Goal: Information Seeking & Learning: Learn about a topic

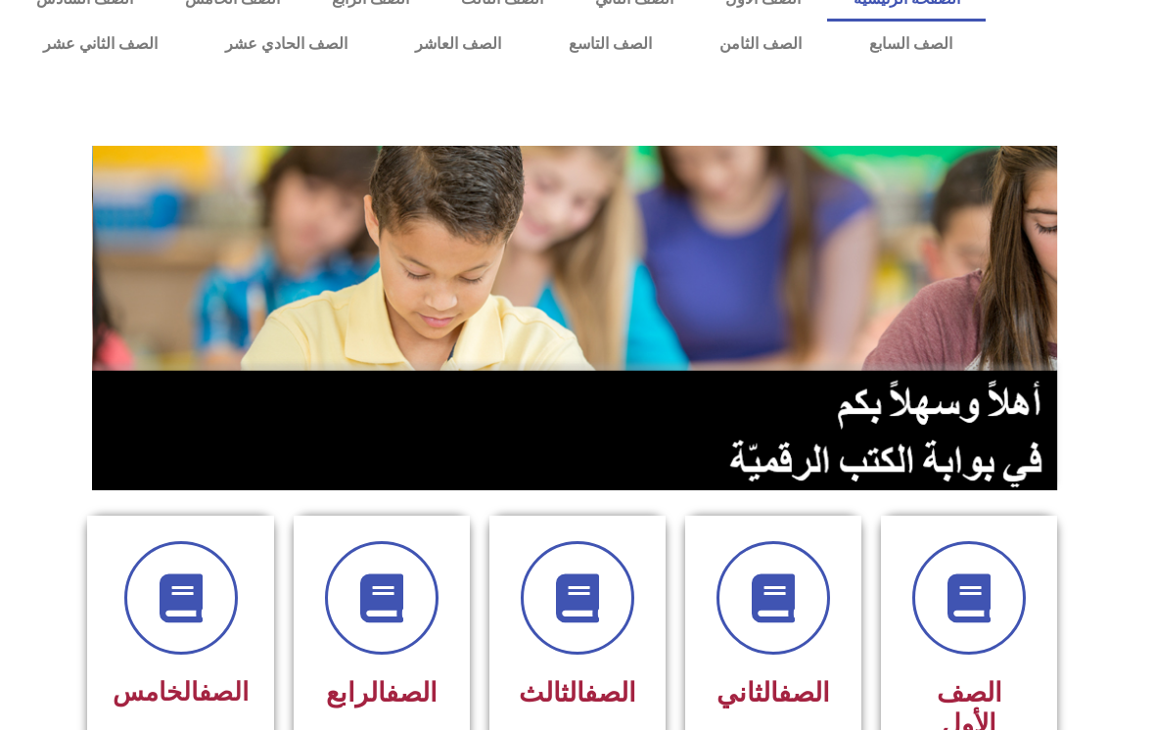
scroll to position [37, 0]
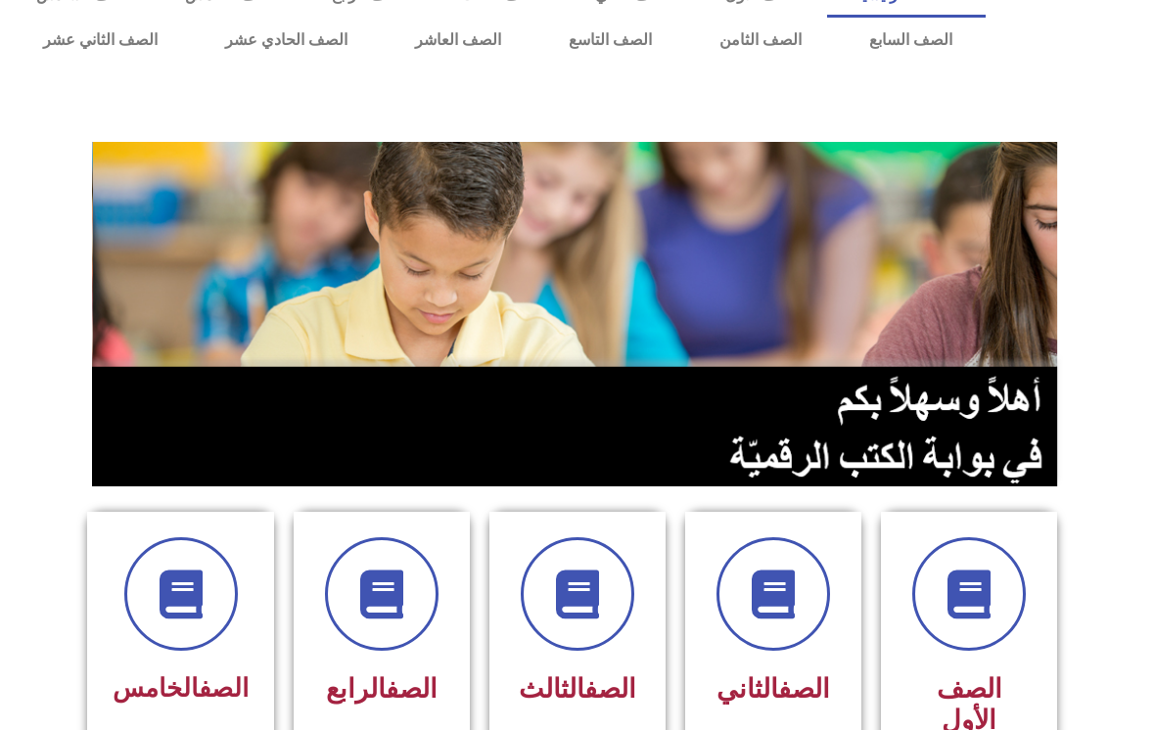
click at [920, 60] on link "الصف السابع" at bounding box center [910, 40] width 151 height 45
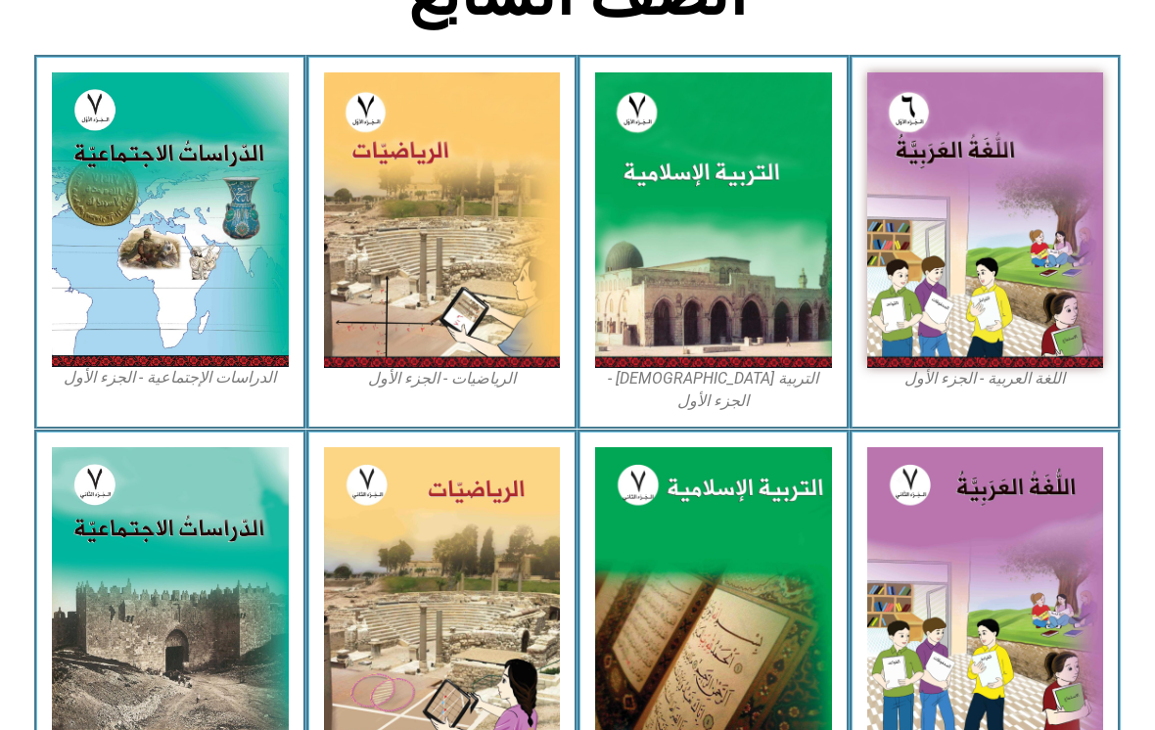
scroll to position [533, 0]
click at [703, 237] on img at bounding box center [713, 220] width 237 height 296
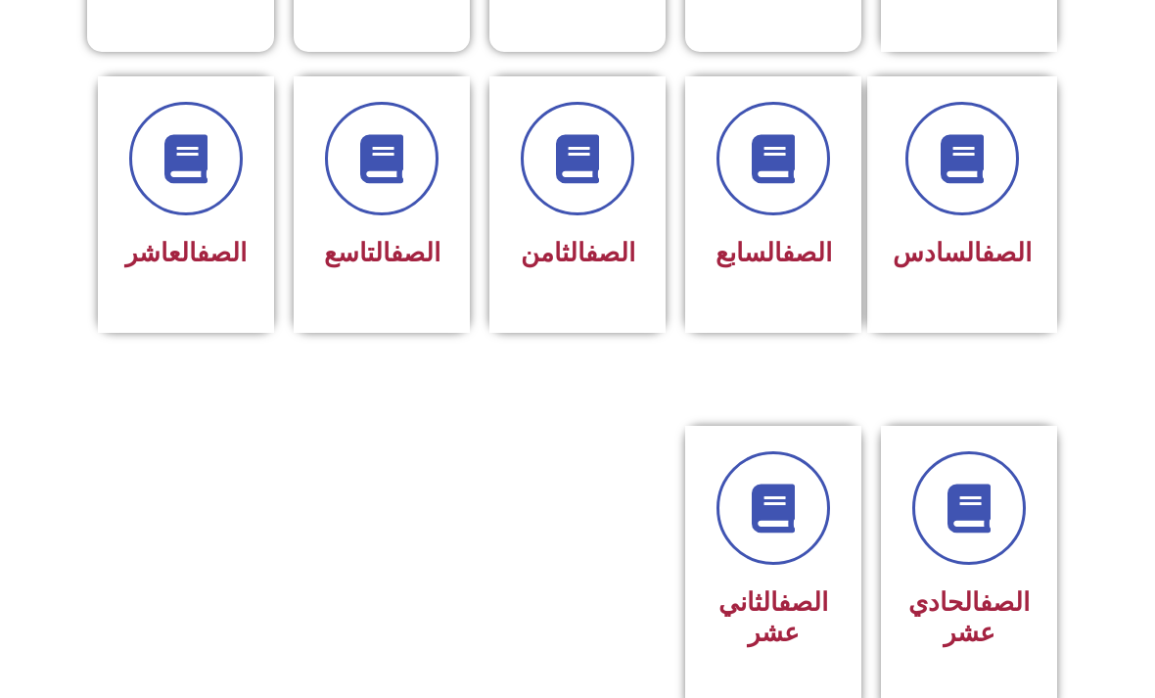
scroll to position [787, 0]
click at [815, 255] on h3 "الصف السابع" at bounding box center [773, 253] width 125 height 30
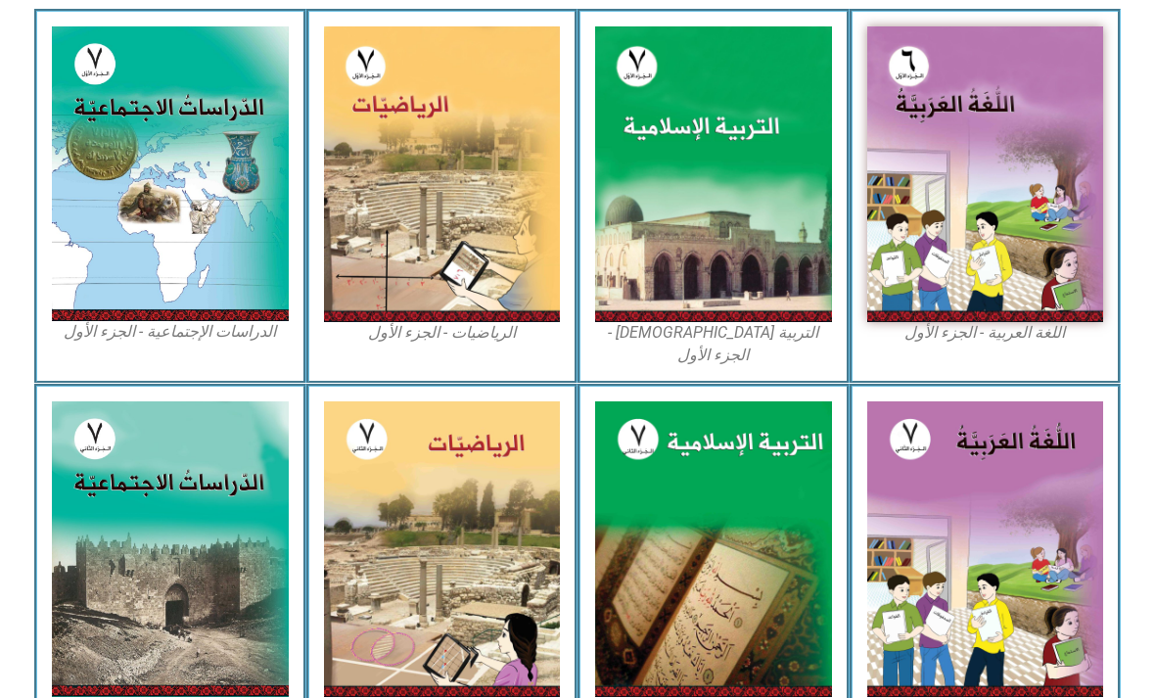
scroll to position [579, 0]
click at [733, 239] on img at bounding box center [713, 174] width 237 height 296
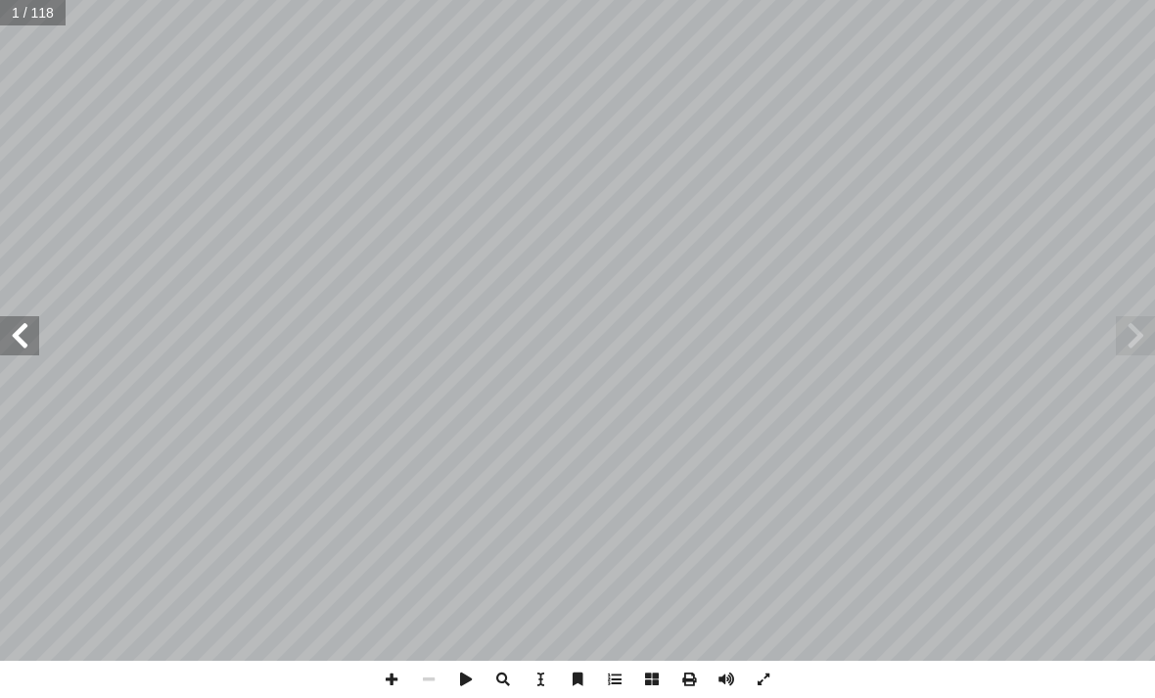
click at [1143, 346] on span at bounding box center [1135, 335] width 39 height 39
click at [25, 342] on span at bounding box center [19, 335] width 39 height 39
click at [27, 335] on span at bounding box center [19, 335] width 39 height 39
click at [24, 327] on span at bounding box center [19, 335] width 39 height 39
click at [23, 328] on span at bounding box center [19, 335] width 39 height 39
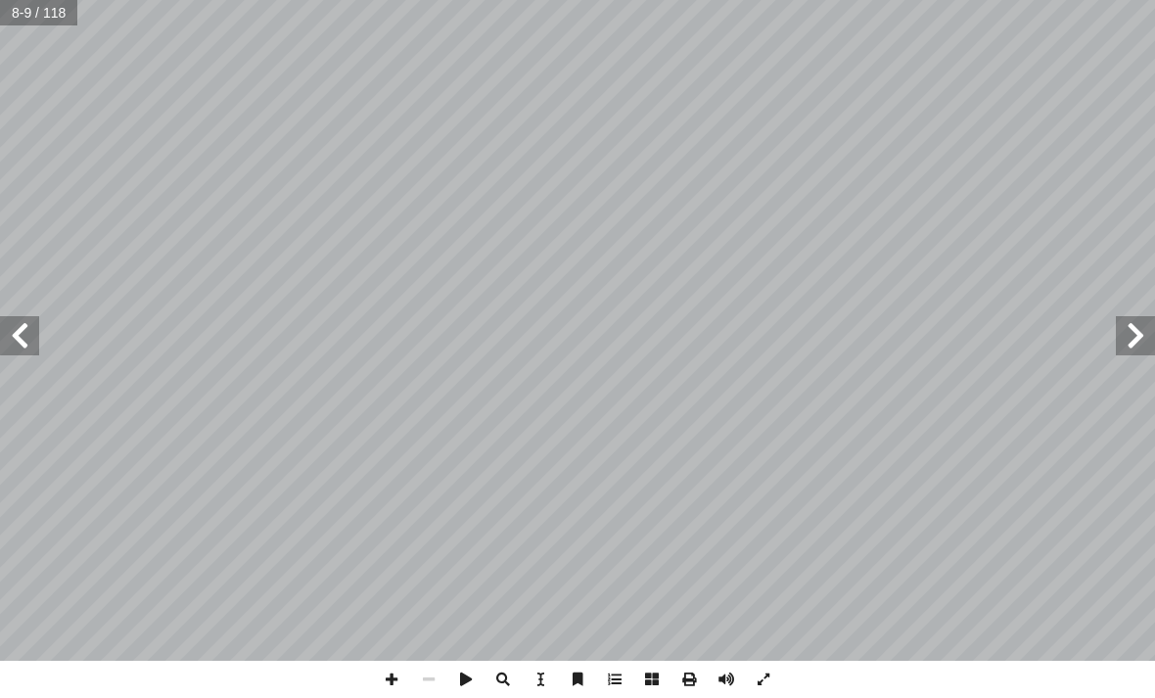
click at [1120, 344] on span at bounding box center [1135, 335] width 39 height 39
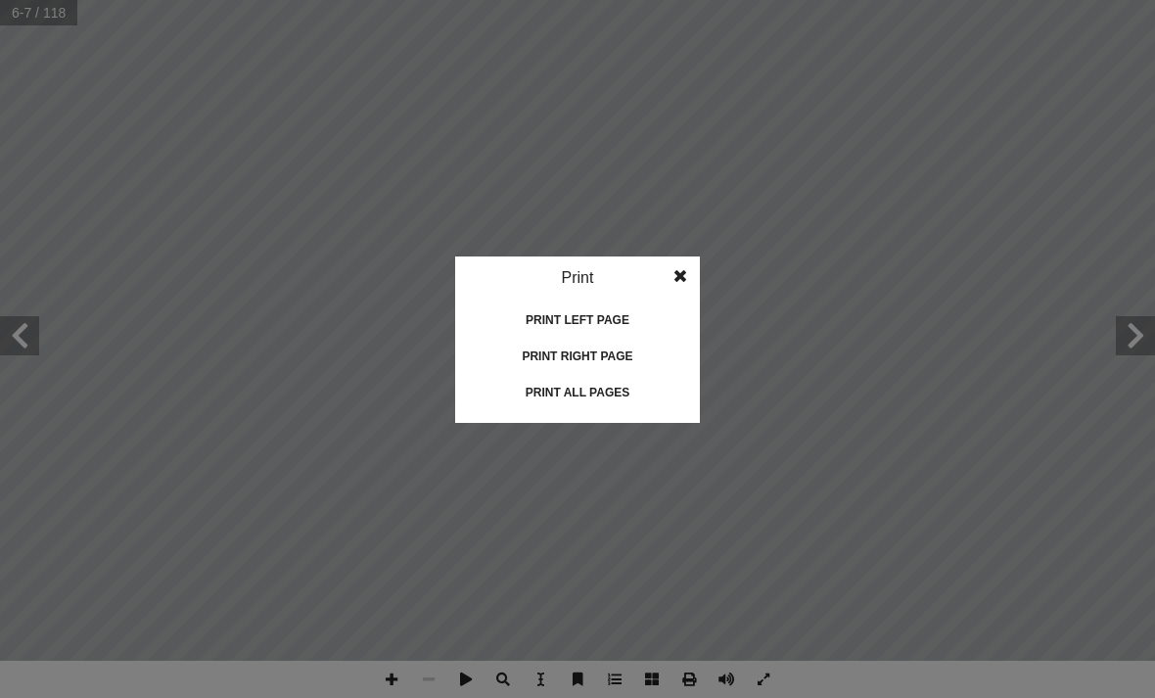
click at [573, 379] on div "Print all pages" at bounding box center [578, 392] width 196 height 31
